Goal: Find specific page/section: Find specific page/section

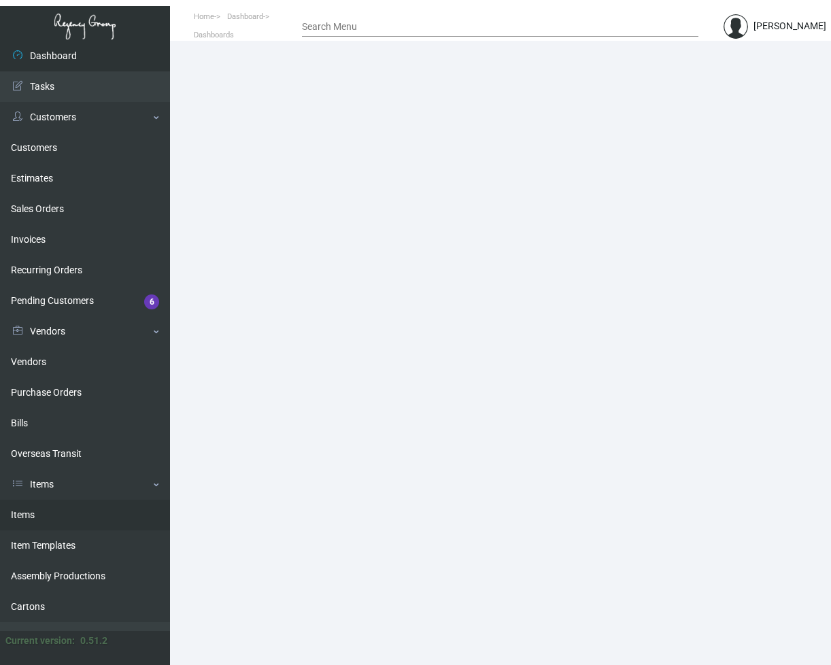
click at [39, 515] on link "Items" at bounding box center [85, 515] width 170 height 31
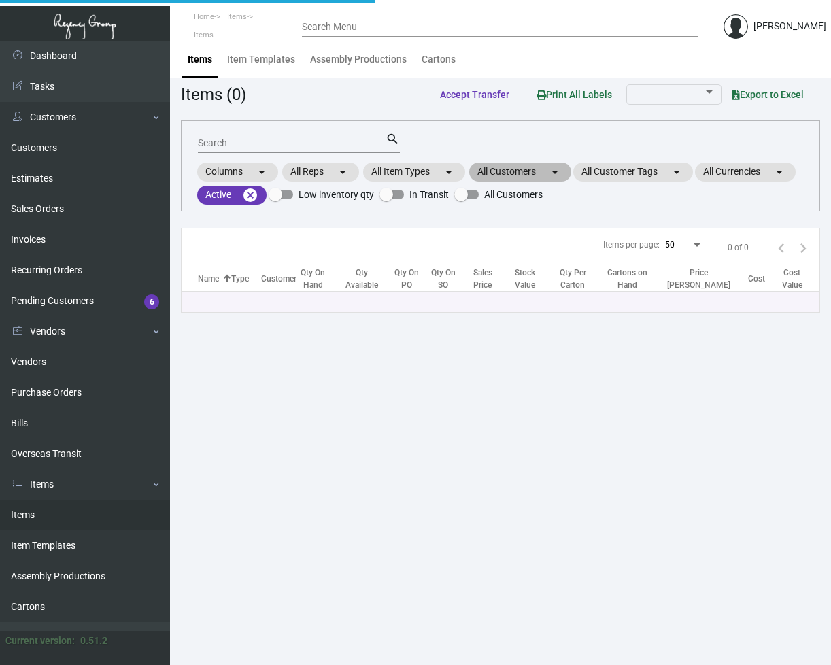
click at [534, 177] on mat-chip "All Customers arrow_drop_down" at bounding box center [520, 171] width 102 height 19
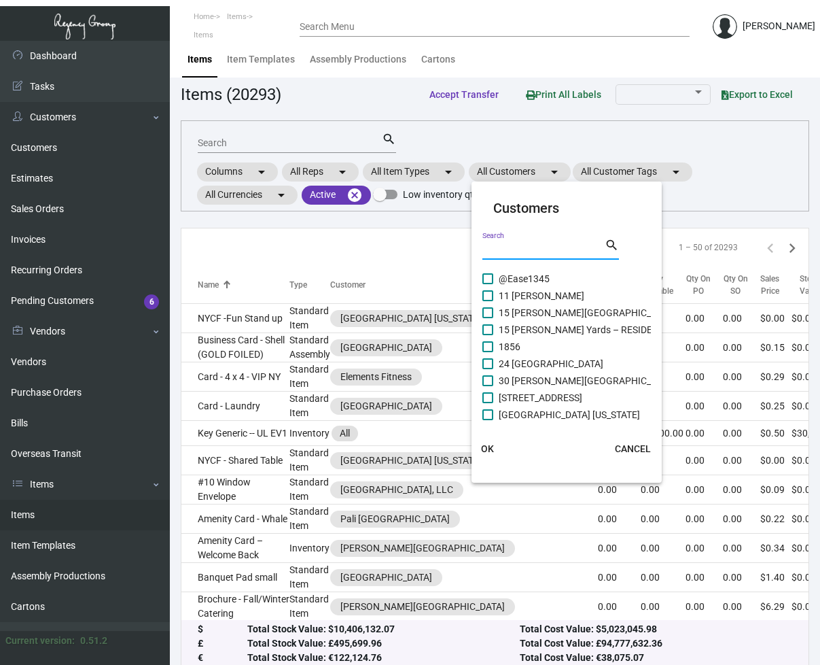
click at [501, 245] on input "Search" at bounding box center [544, 249] width 122 height 11
type input "deer path inn"
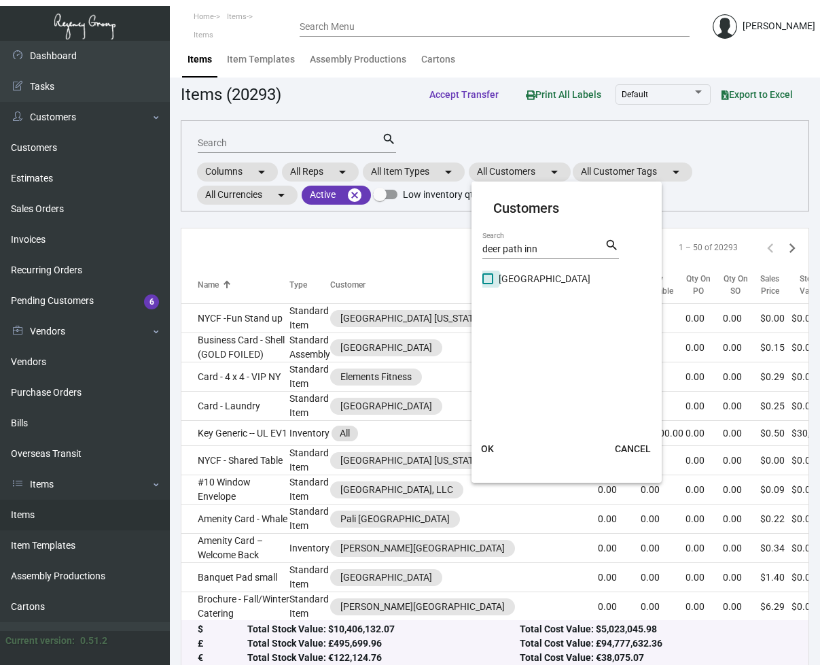
click at [485, 278] on span at bounding box center [488, 278] width 11 height 11
click at [487, 284] on input "[GEOGRAPHIC_DATA]" at bounding box center [487, 284] width 1 height 1
checkbox input "true"
click at [490, 448] on span "OK" at bounding box center [487, 448] width 13 height 11
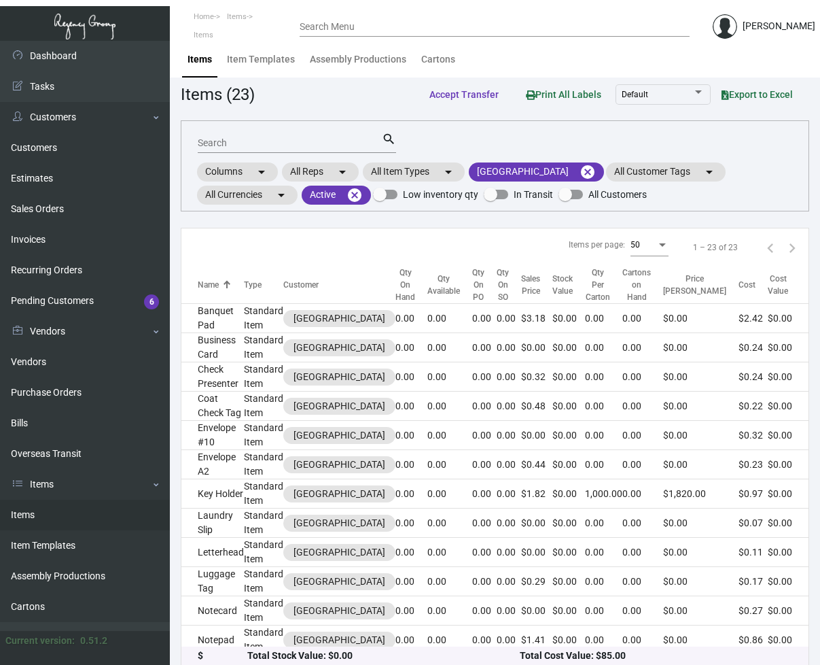
click at [254, 141] on input "Search" at bounding box center [290, 143] width 184 height 11
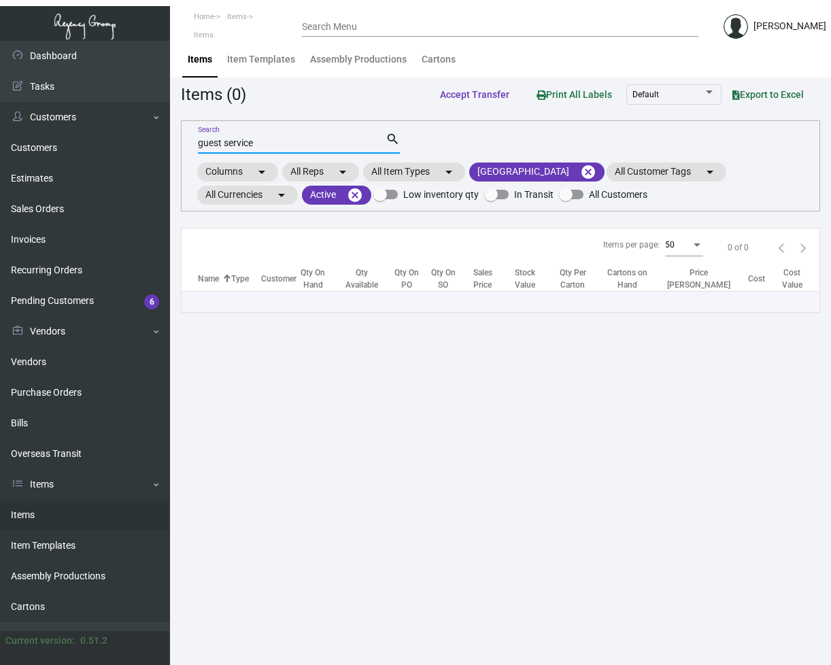
type input "guest service"
